Goal: Task Accomplishment & Management: Use online tool/utility

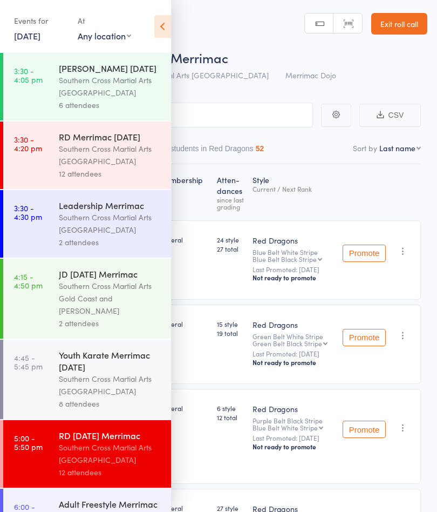
click at [162, 31] on icon at bounding box center [162, 26] width 17 height 23
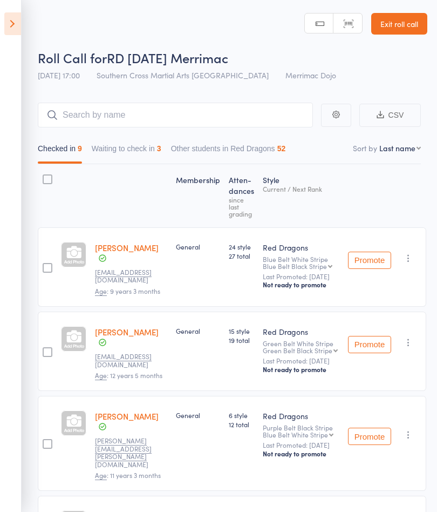
click at [153, 151] on button "Waiting to check in 3" at bounding box center [127, 151] width 70 height 25
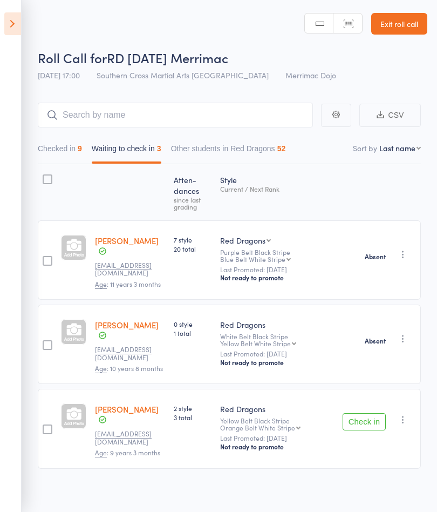
click at [405, 414] on icon "button" at bounding box center [403, 419] width 11 height 11
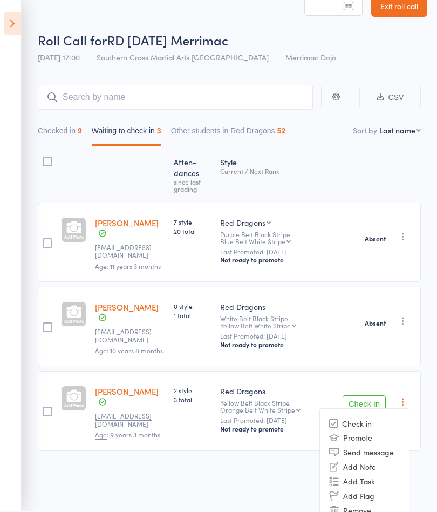
scroll to position [36, 0]
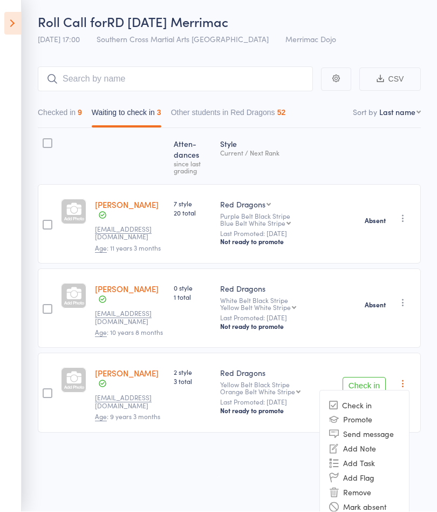
click at [383, 499] on li "Mark absent" at bounding box center [364, 506] width 89 height 15
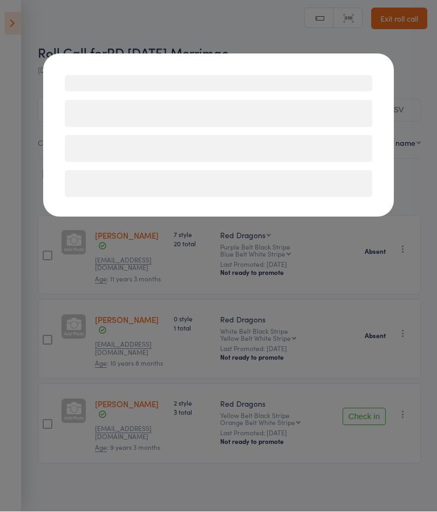
scroll to position [1, 0]
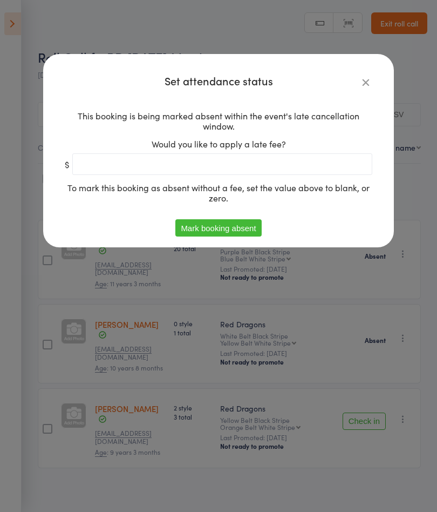
click at [249, 225] on button "Mark booking absent" at bounding box center [218, 227] width 86 height 17
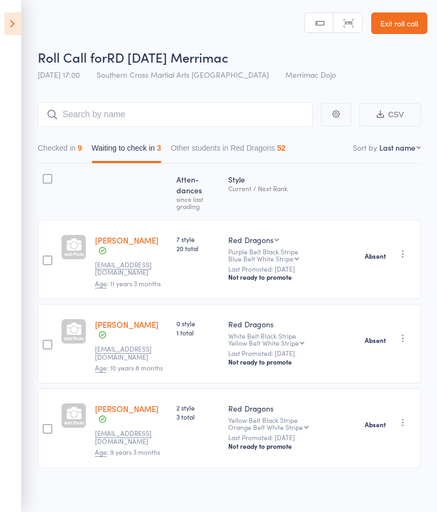
click at [75, 147] on button "Checked in 9" at bounding box center [60, 150] width 44 height 25
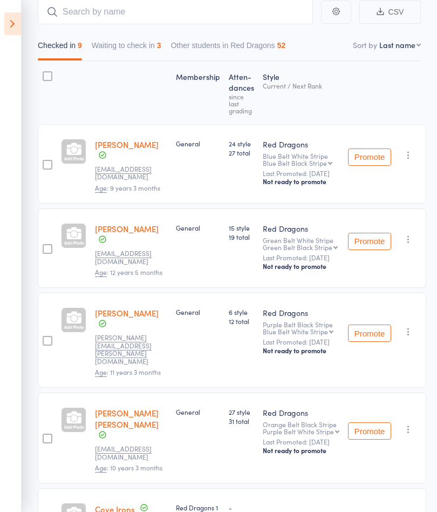
scroll to position [0, 0]
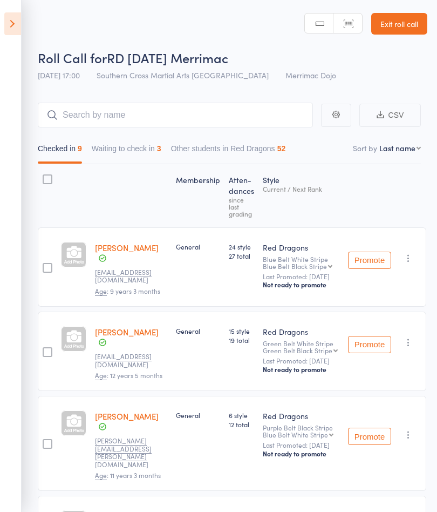
click at [16, 30] on icon at bounding box center [12, 23] width 17 height 23
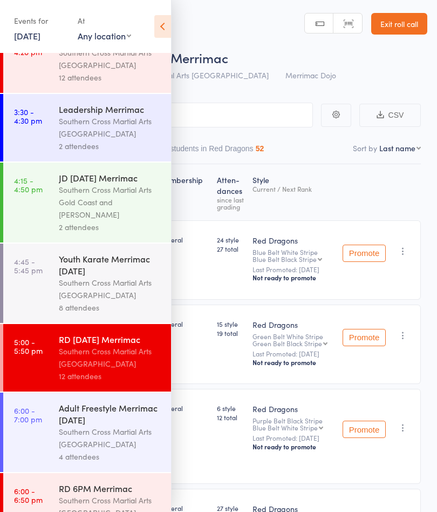
scroll to position [93, 0]
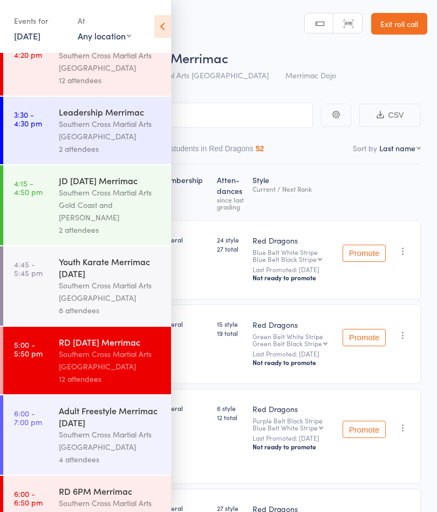
click at [114, 298] on div "Southern Cross Martial Arts [GEOGRAPHIC_DATA]" at bounding box center [110, 291] width 103 height 25
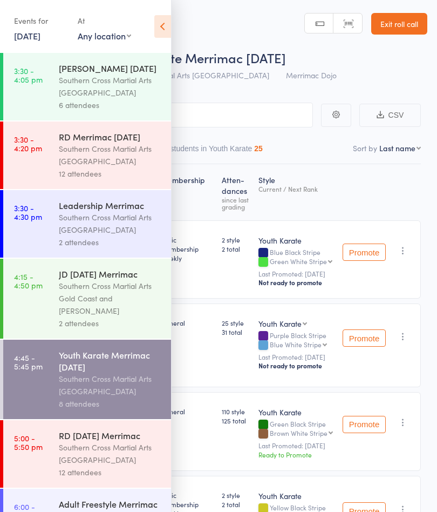
click at [111, 304] on div "Southern Cross Martial Arts Gold Coast and [PERSON_NAME]" at bounding box center [110, 298] width 103 height 37
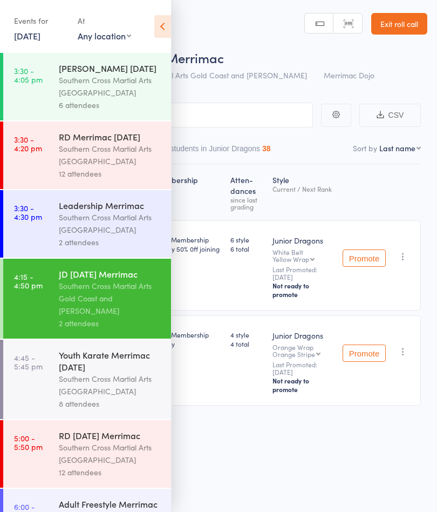
click at [121, 225] on div "Southern Cross Martial Arts [GEOGRAPHIC_DATA]" at bounding box center [110, 223] width 103 height 25
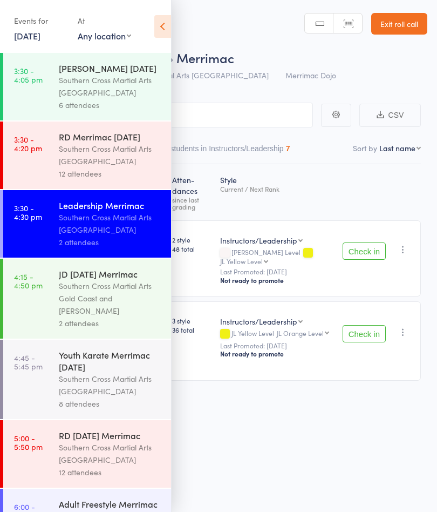
click at [166, 35] on icon at bounding box center [162, 26] width 17 height 23
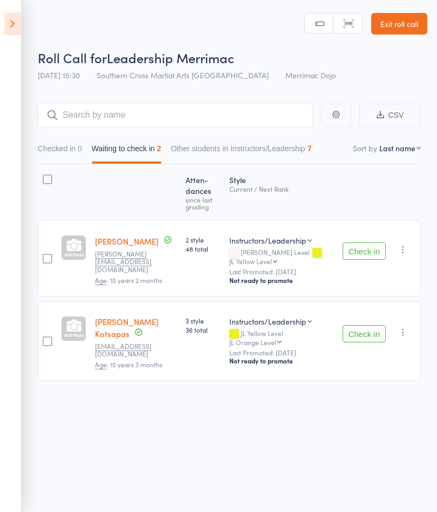
click at [363, 245] on button "Check in" at bounding box center [364, 250] width 43 height 17
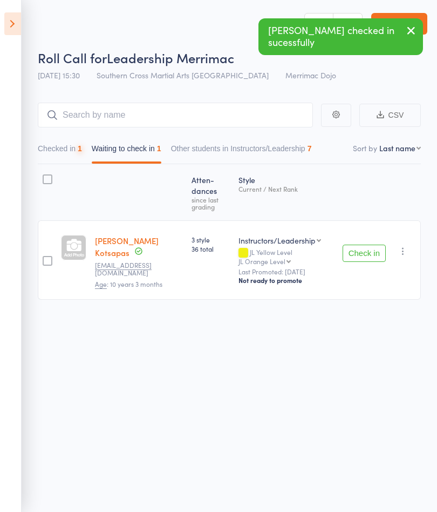
click at [366, 246] on button "Check in" at bounding box center [364, 253] width 43 height 17
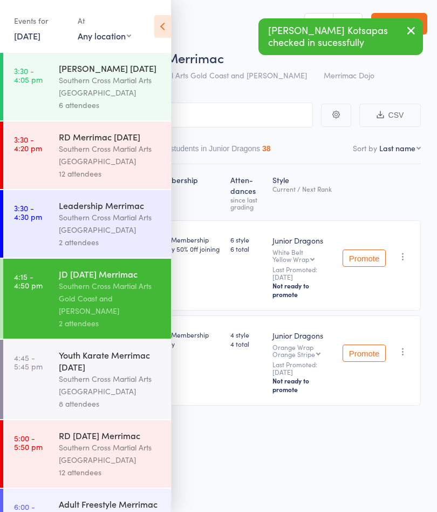
click at [117, 231] on div "Southern Cross Martial Arts [GEOGRAPHIC_DATA]" at bounding box center [110, 223] width 103 height 25
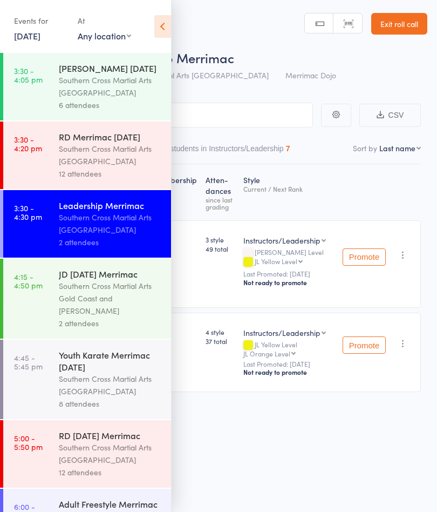
click at [116, 140] on div "RD Merrimac [DATE]" at bounding box center [110, 137] width 103 height 12
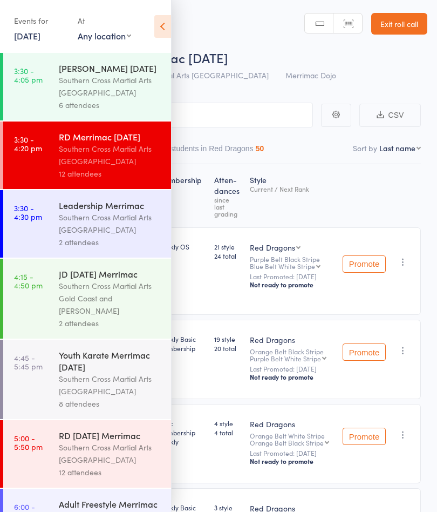
click at [165, 30] on icon at bounding box center [162, 26] width 17 height 23
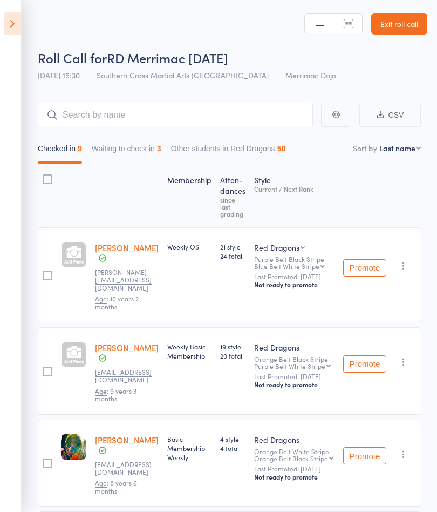
click at [19, 17] on icon at bounding box center [12, 23] width 17 height 23
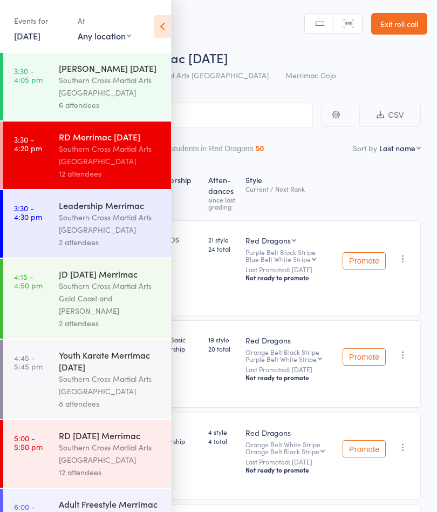
click at [126, 91] on div "Southern Cross Martial Arts [GEOGRAPHIC_DATA]" at bounding box center [110, 86] width 103 height 25
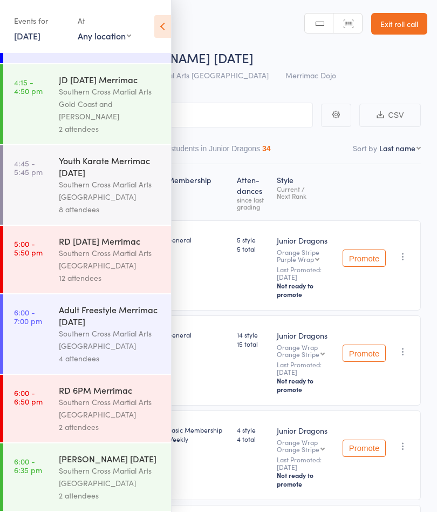
scroll to position [206, 0]
click at [111, 344] on div "Southern Cross Martial Arts [GEOGRAPHIC_DATA]" at bounding box center [110, 339] width 103 height 25
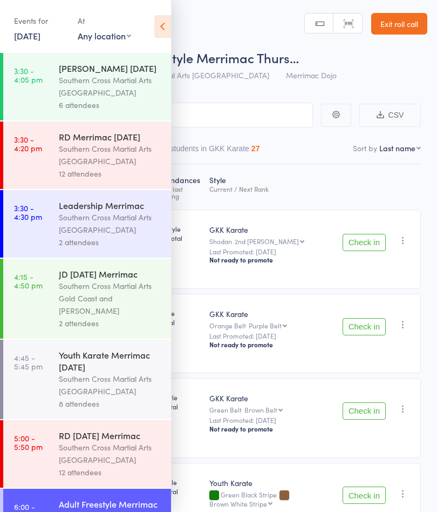
click at [162, 30] on icon at bounding box center [162, 26] width 17 height 23
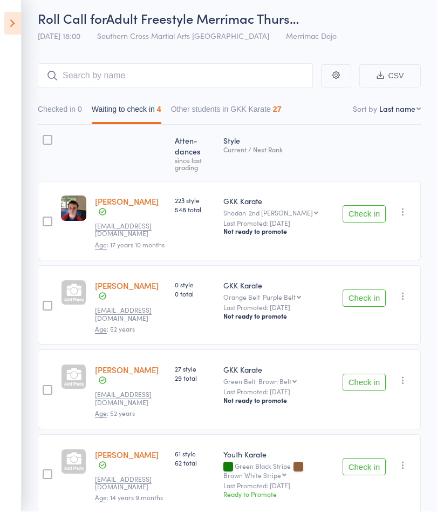
scroll to position [51, 0]
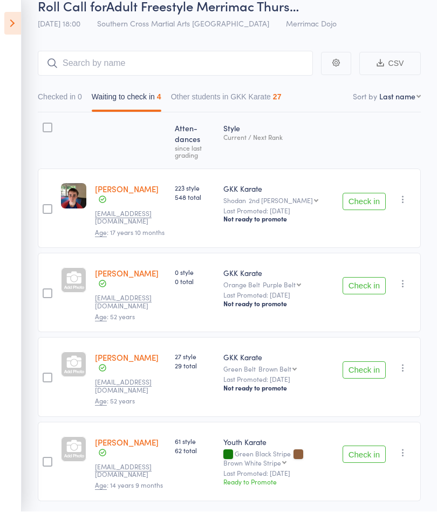
click at [368, 198] on button "Check in" at bounding box center [364, 201] width 43 height 17
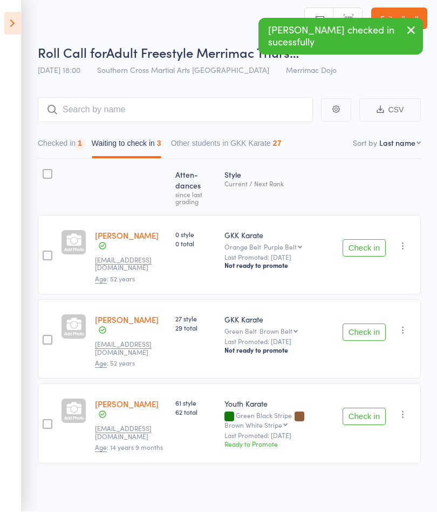
scroll to position [1, 0]
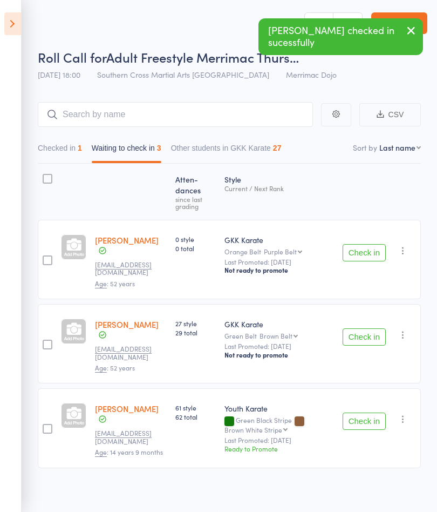
click at [362, 245] on button "Check in" at bounding box center [364, 252] width 43 height 17
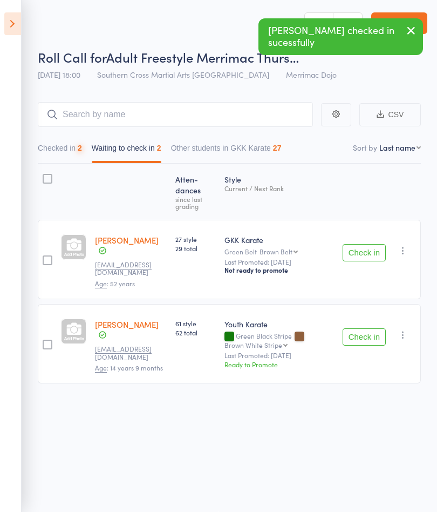
click at [403, 247] on icon "button" at bounding box center [403, 250] width 11 height 11
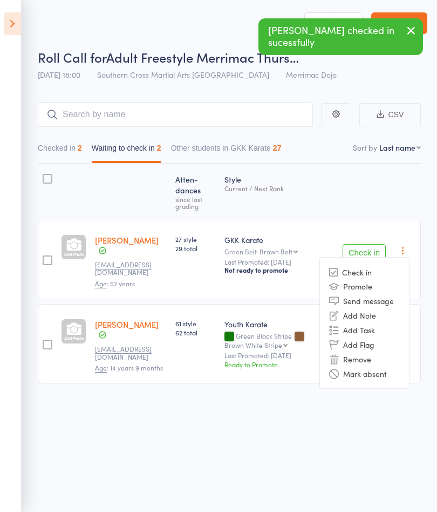
click at [382, 368] on li "Mark absent" at bounding box center [364, 373] width 89 height 15
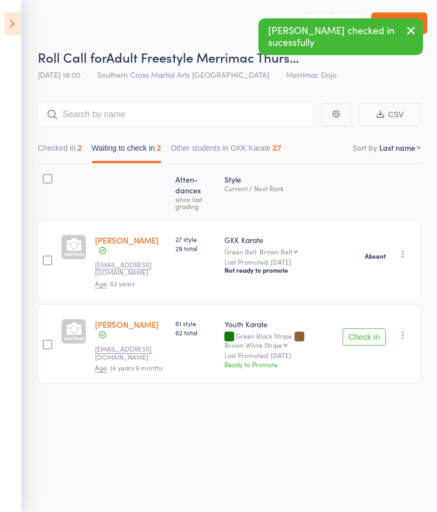
click at [404, 329] on icon "button" at bounding box center [403, 334] width 11 height 11
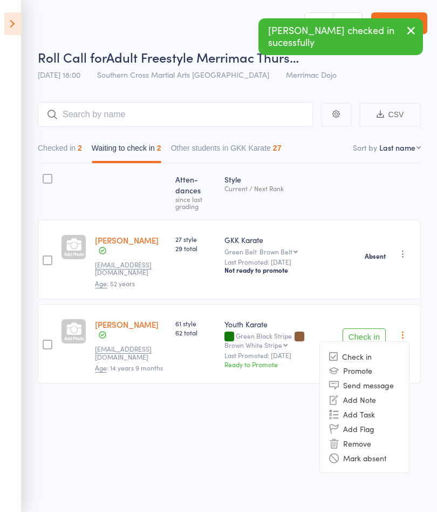
click at [382, 450] on li "Mark absent" at bounding box center [364, 457] width 89 height 15
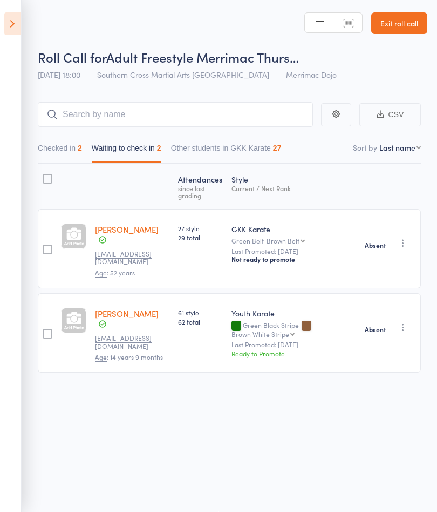
click at [18, 18] on icon at bounding box center [12, 23] width 17 height 23
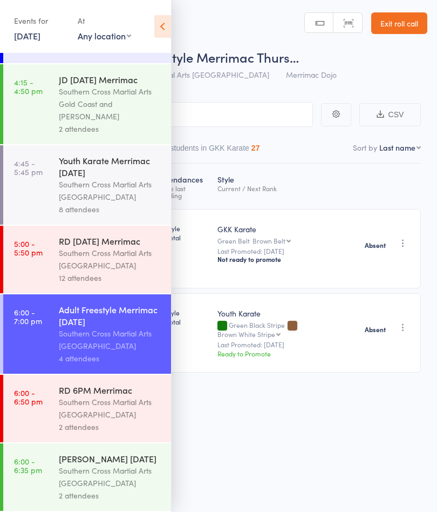
scroll to position [206, 0]
click at [108, 414] on div "Southern Cross Martial Arts [GEOGRAPHIC_DATA]" at bounding box center [110, 408] width 103 height 25
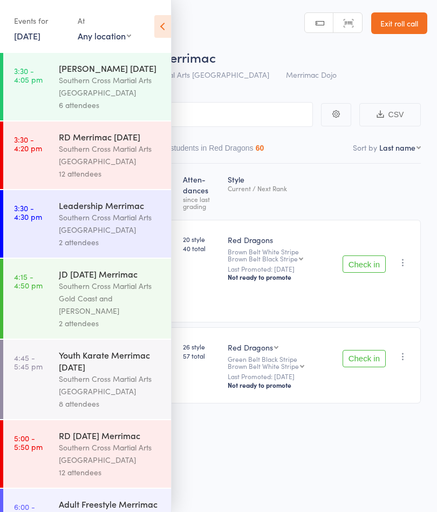
click at [159, 26] on icon at bounding box center [162, 26] width 17 height 23
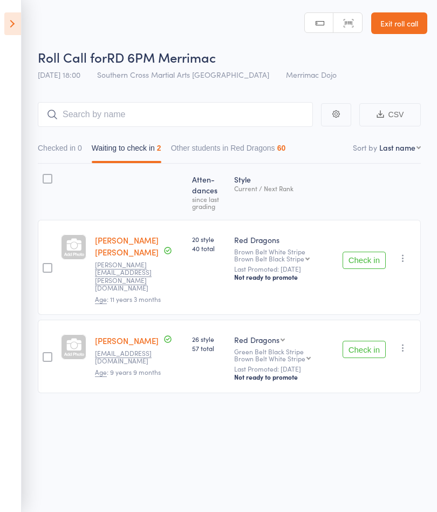
click at [369, 241] on div "Check in Check in Promote Send message Add Note Add Task Add Flag Remove Mark a…" at bounding box center [379, 267] width 83 height 95
click at [365, 254] on button "Check in" at bounding box center [364, 260] width 43 height 17
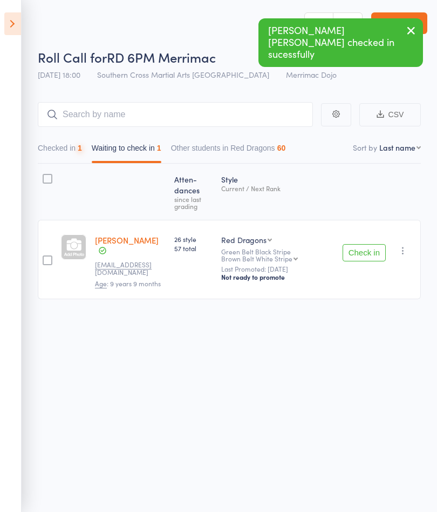
click at [363, 258] on button "Check in" at bounding box center [364, 252] width 43 height 17
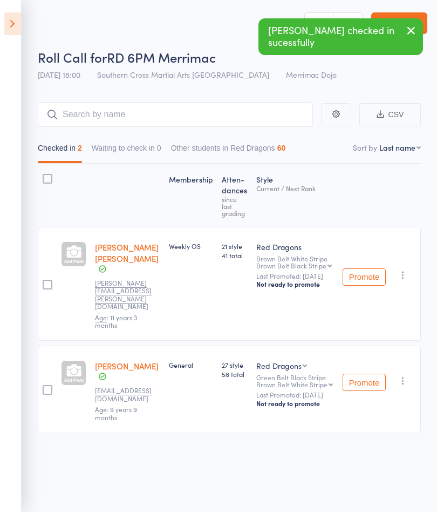
click at [9, 33] on icon at bounding box center [12, 23] width 17 height 23
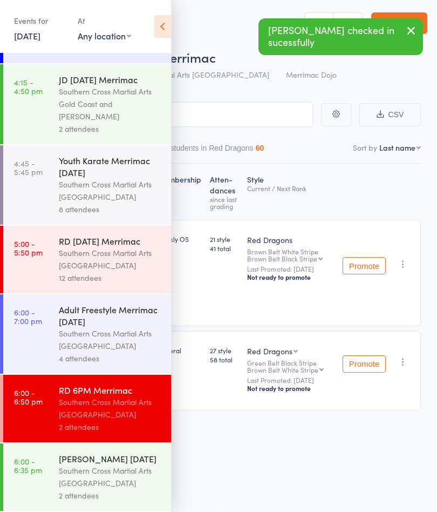
scroll to position [206, 0]
click at [115, 469] on div "Southern Cross Martial Arts [GEOGRAPHIC_DATA]" at bounding box center [110, 476] width 103 height 25
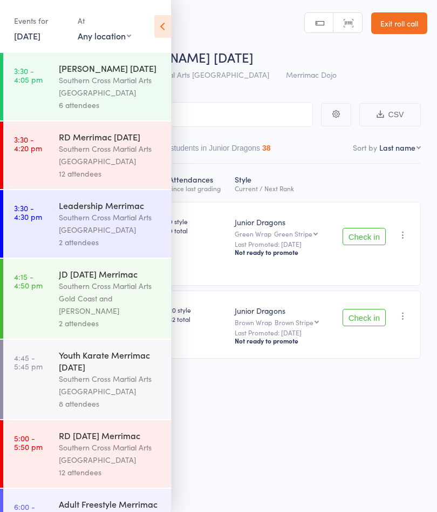
click at [157, 29] on icon at bounding box center [162, 26] width 17 height 23
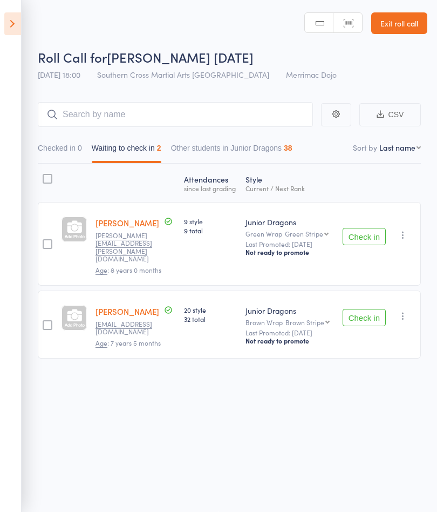
click at [363, 233] on button "Check in" at bounding box center [364, 236] width 43 height 17
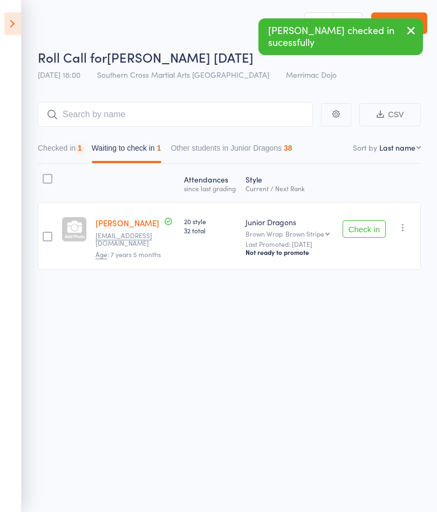
click at [362, 234] on button "Check in" at bounding box center [364, 228] width 43 height 17
